Goal: Task Accomplishment & Management: Manage account settings

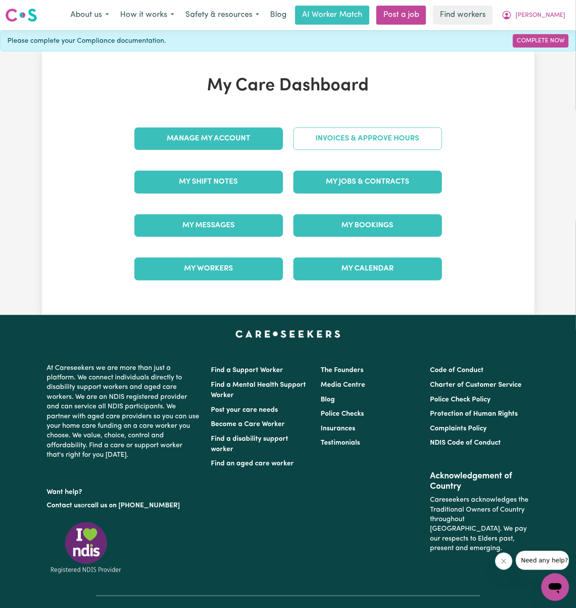
click at [383, 142] on link "Invoices & Approve Hours" at bounding box center [367, 138] width 149 height 22
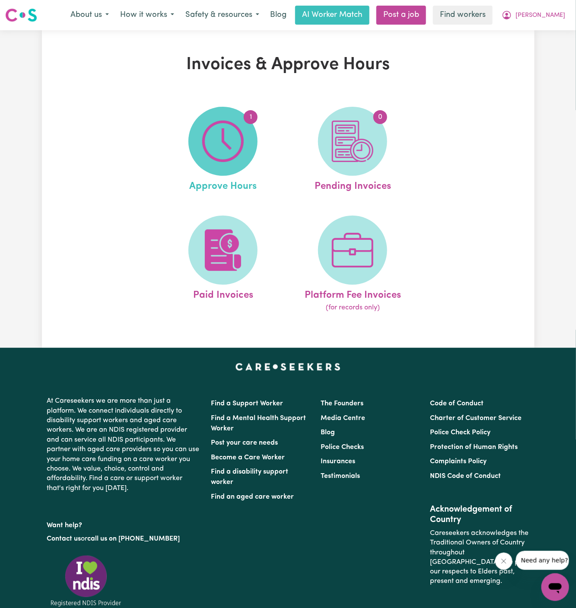
click at [229, 138] on img at bounding box center [222, 140] width 41 height 41
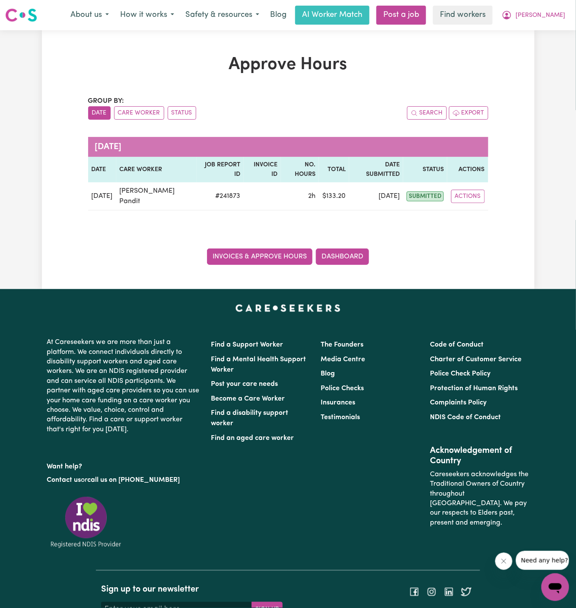
click at [275, 260] on link "Invoices & Approve Hours" at bounding box center [259, 256] width 105 height 16
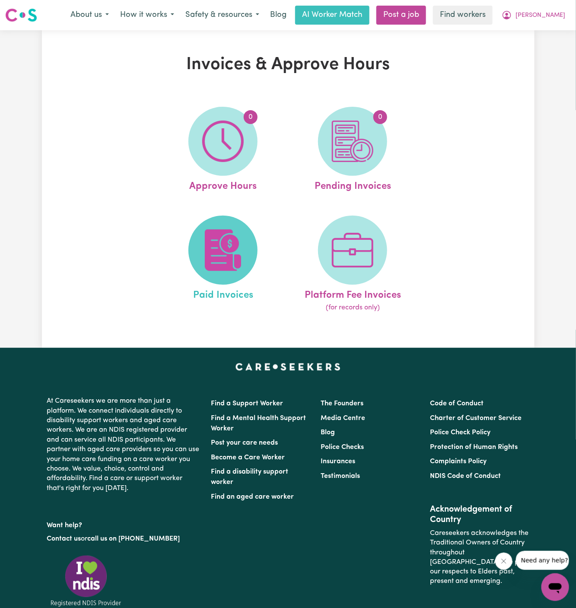
click at [226, 238] on img at bounding box center [222, 249] width 41 height 41
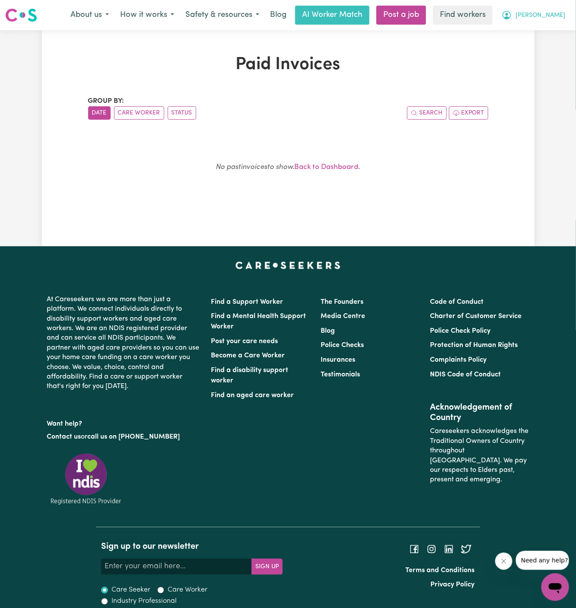
click at [553, 13] on span "[PERSON_NAME]" at bounding box center [540, 16] width 50 height 10
click at [549, 29] on link "My Dashboard" at bounding box center [536, 33] width 68 height 16
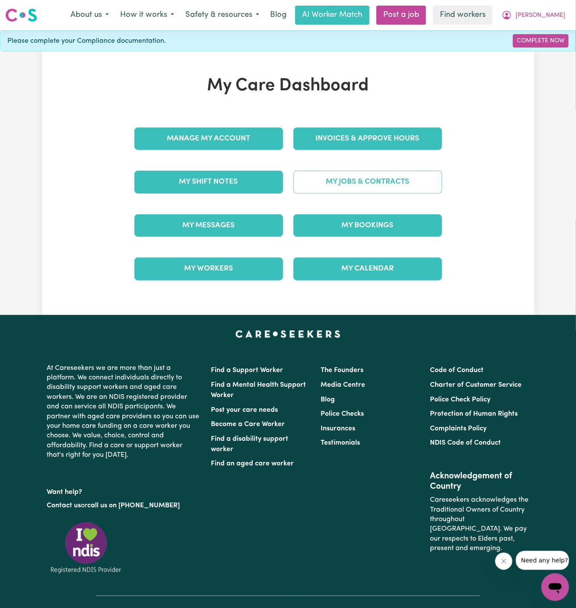
click at [358, 173] on link "My Jobs & Contracts" at bounding box center [367, 182] width 149 height 22
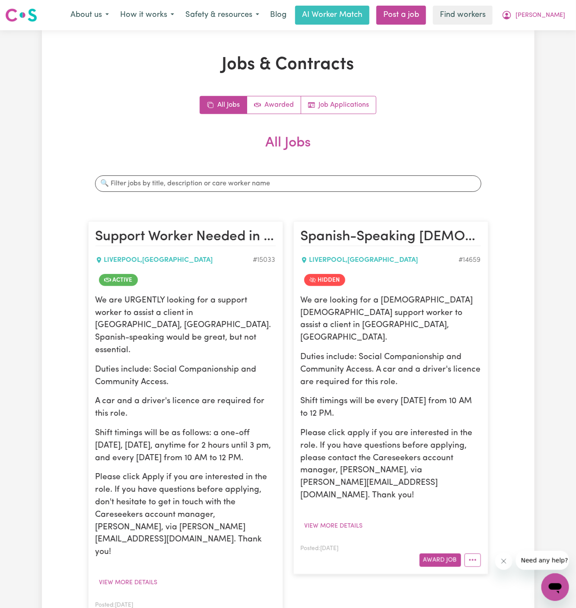
click at [261, 607] on button "More options" at bounding box center [267, 616] width 16 height 13
click at [307, 502] on link "View/Edit Contract" at bounding box center [302, 510] width 84 height 17
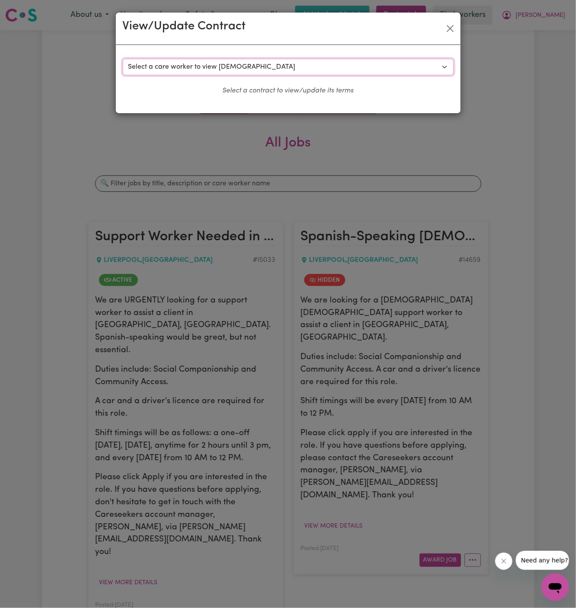
click at [306, 65] on select "Select a care worker to view [DEMOGRAPHIC_DATA] #10584 - [PERSON_NAME] (contrac…" at bounding box center [288, 67] width 331 height 16
select select "10196"
click at [123, 59] on select "Select a care worker to view [DEMOGRAPHIC_DATA] #10584 - [PERSON_NAME] (contrac…" at bounding box center [288, 67] width 331 height 16
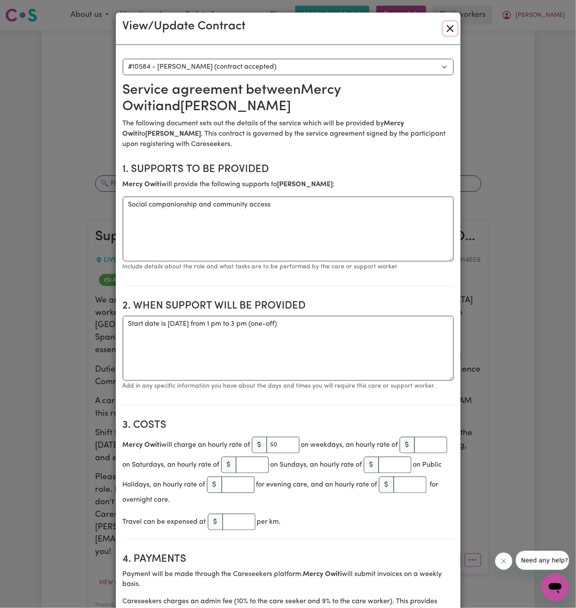
click at [451, 29] on button "Close" at bounding box center [450, 29] width 14 height 14
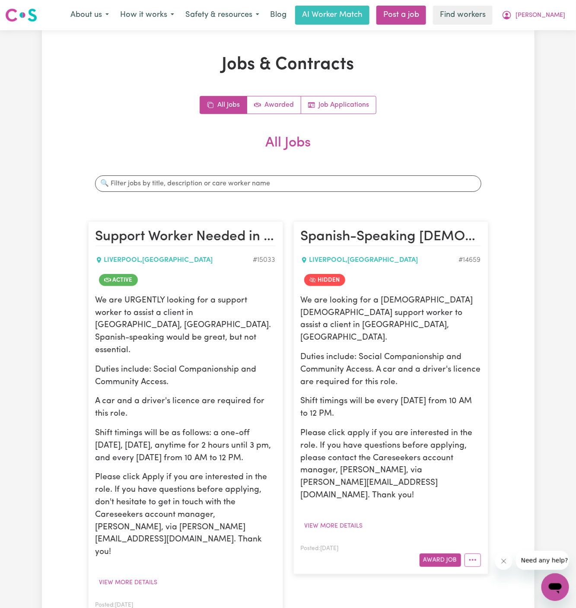
click at [490, 199] on div "Jobs & Contracts All Jobs Awarded Job Applications All Jobs Search jobs Support…" at bounding box center [288, 356] width 410 height 605
click at [559, 13] on span "[PERSON_NAME]" at bounding box center [540, 16] width 50 height 10
click at [559, 29] on link "My Dashboard" at bounding box center [536, 33] width 68 height 16
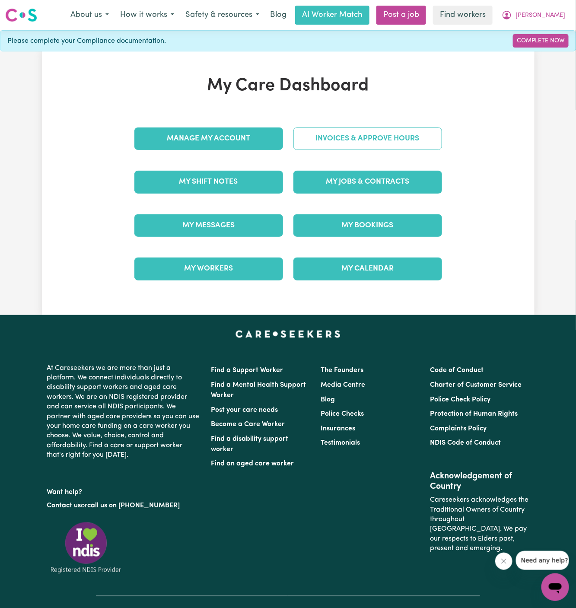
click at [329, 133] on link "Invoices & Approve Hours" at bounding box center [367, 138] width 149 height 22
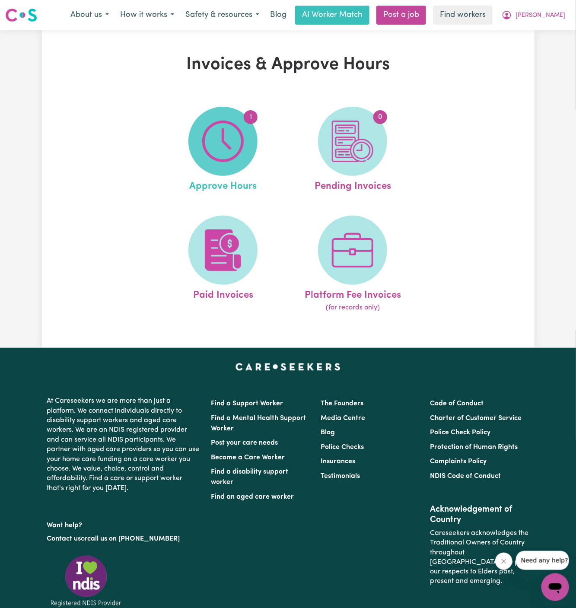
click at [199, 155] on span "1" at bounding box center [222, 141] width 69 height 69
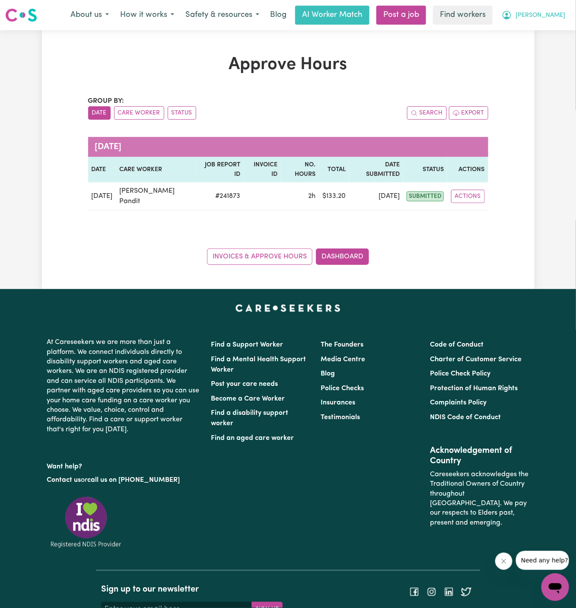
click at [560, 15] on span "[PERSON_NAME]" at bounding box center [540, 16] width 50 height 10
click at [542, 47] on link "Logout" at bounding box center [536, 49] width 68 height 16
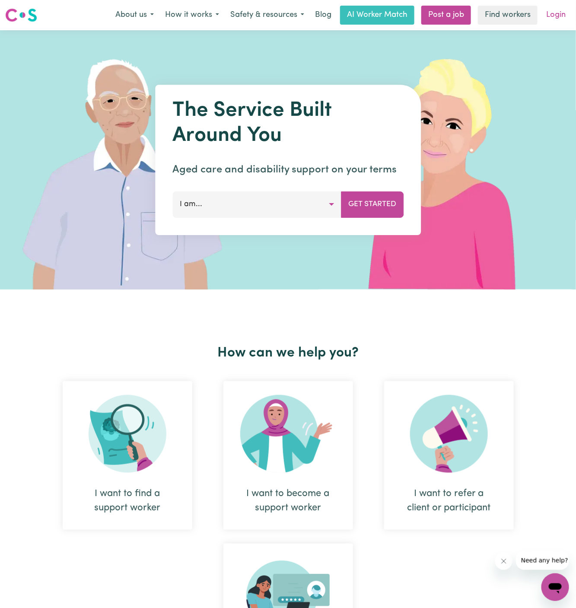
click at [554, 16] on link "Login" at bounding box center [556, 15] width 30 height 19
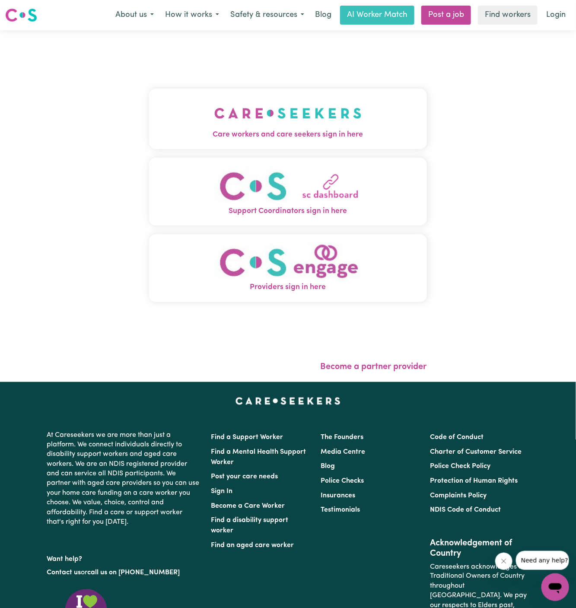
click at [316, 103] on img "Care workers and care seekers sign in here" at bounding box center [287, 113] width 147 height 32
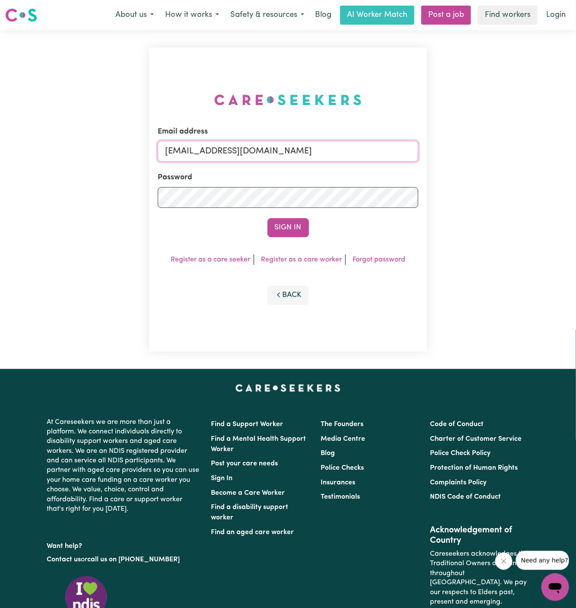
drag, startPoint x: 210, startPoint y: 155, endPoint x: 439, endPoint y: 155, distance: 228.4
click at [439, 155] on div "Email address [EMAIL_ADDRESS][DOMAIN_NAME] Password Sign In Register as a care …" at bounding box center [288, 199] width 576 height 339
paste input "[EMAIL_ADDRESS][DOMAIN_NAME]"
type input "superuser~[EMAIL_ADDRESS][DOMAIN_NAME]"
click at [267, 218] on button "Sign In" at bounding box center [287, 227] width 41 height 19
